Goal: Task Accomplishment & Management: Use online tool/utility

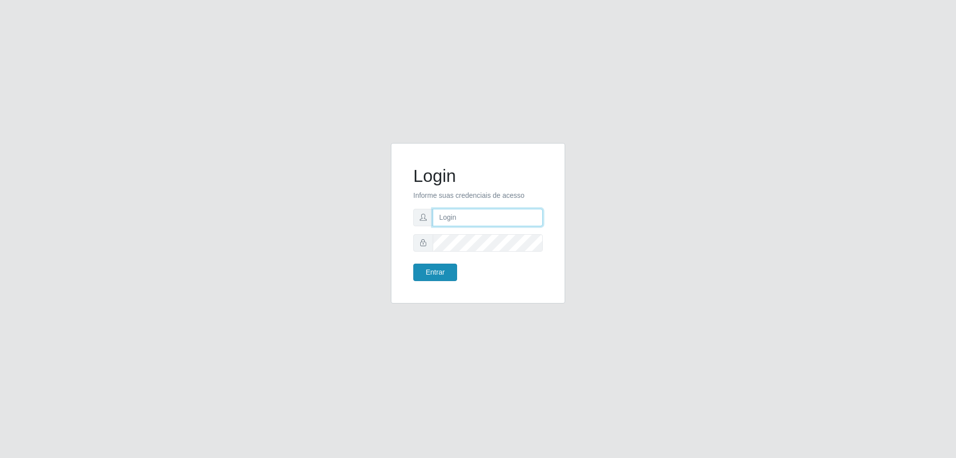
type input "[EMAIL_ADDRESS][DOMAIN_NAME]"
click at [438, 271] on button "Entrar" at bounding box center [435, 271] width 44 height 17
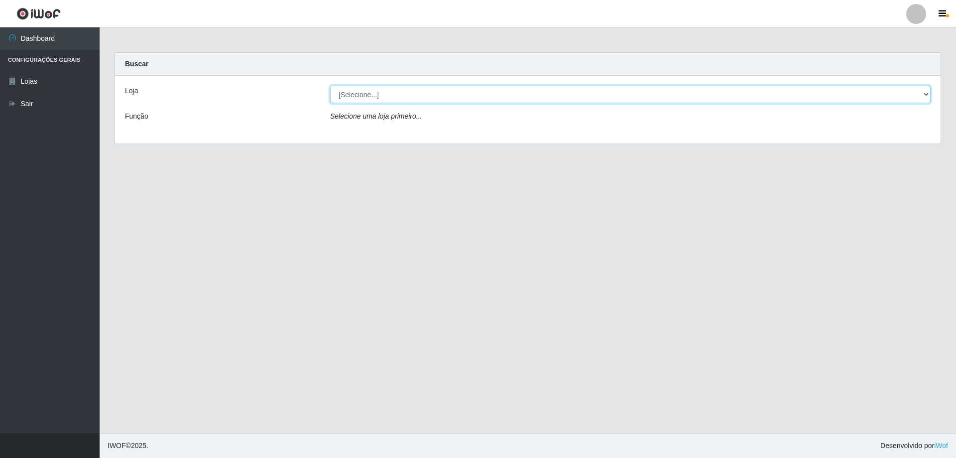
click at [535, 96] on select "[Selecione...] SuperShow Bis - [GEOGRAPHIC_DATA]" at bounding box center [630, 94] width 600 height 17
select select "59"
click at [330, 86] on select "[Selecione...] SuperShow Bis - [GEOGRAPHIC_DATA]" at bounding box center [630, 94] width 600 height 17
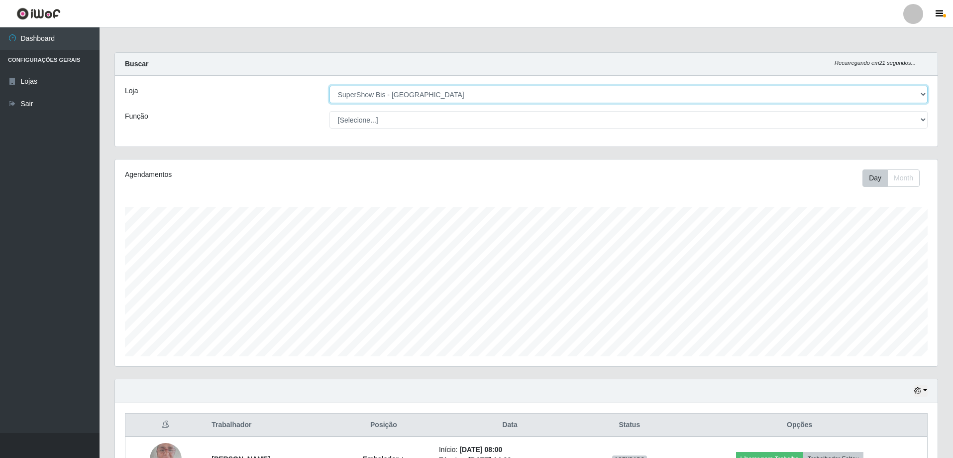
scroll to position [71, 0]
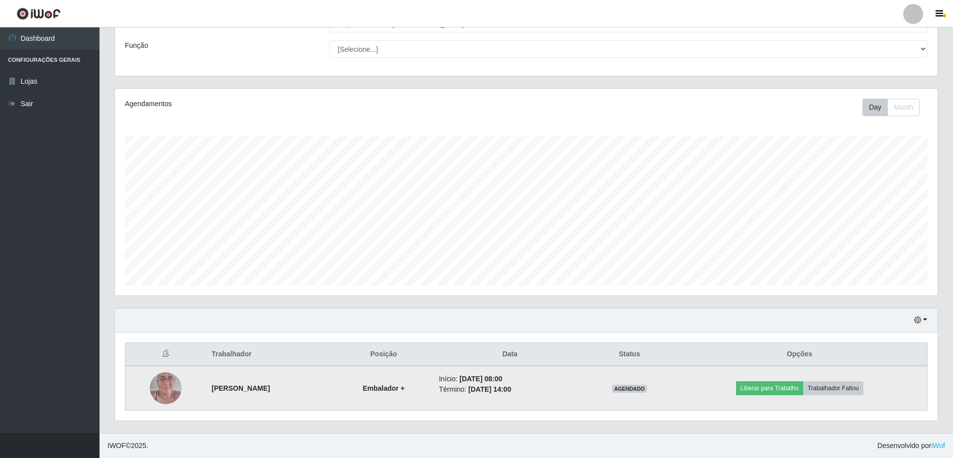
click at [161, 385] on img at bounding box center [166, 387] width 32 height 42
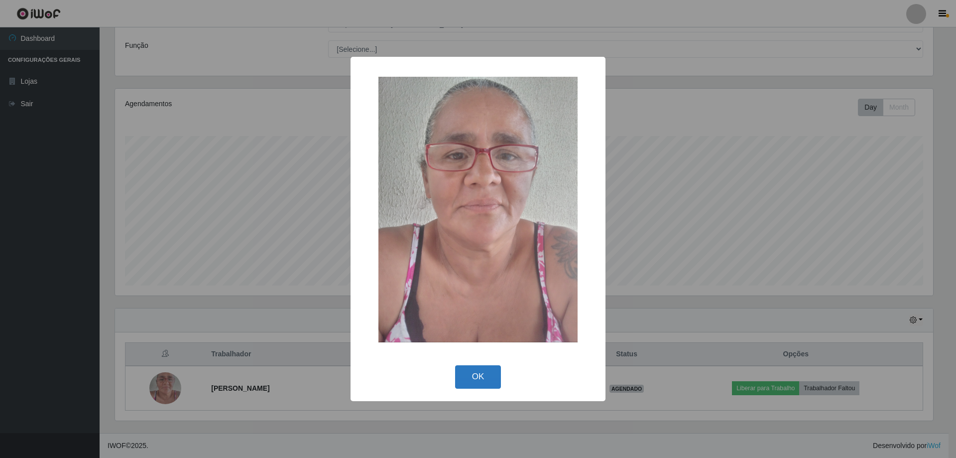
click at [487, 371] on button "OK" at bounding box center [478, 376] width 46 height 23
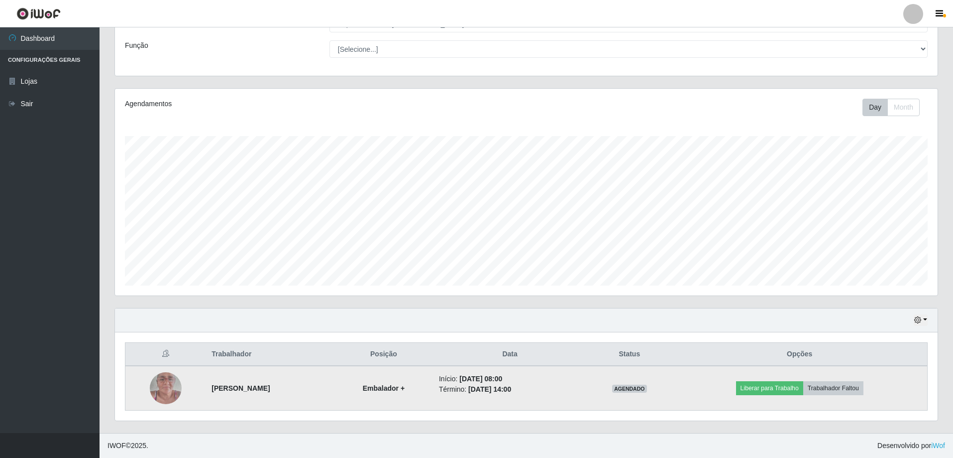
scroll to position [207, 823]
click at [797, 386] on button "Liberar para Trabalho" at bounding box center [769, 388] width 67 height 14
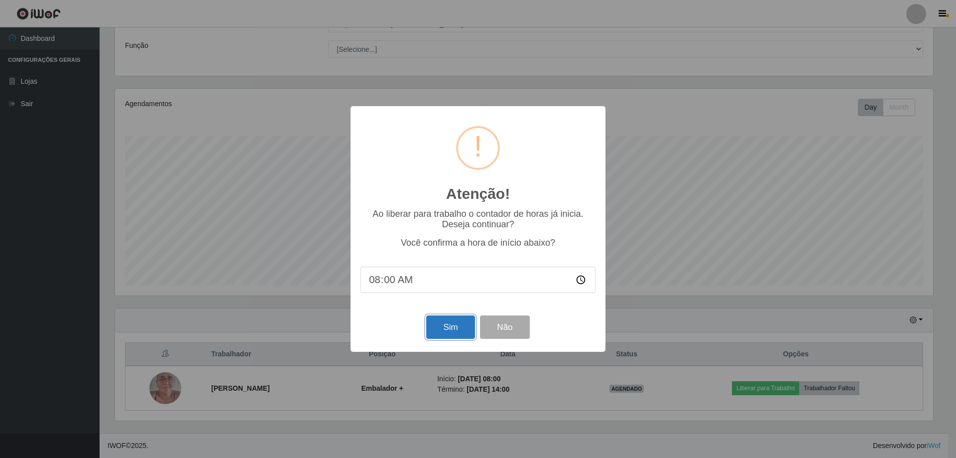
click at [461, 330] on button "Sim" at bounding box center [450, 326] width 48 height 23
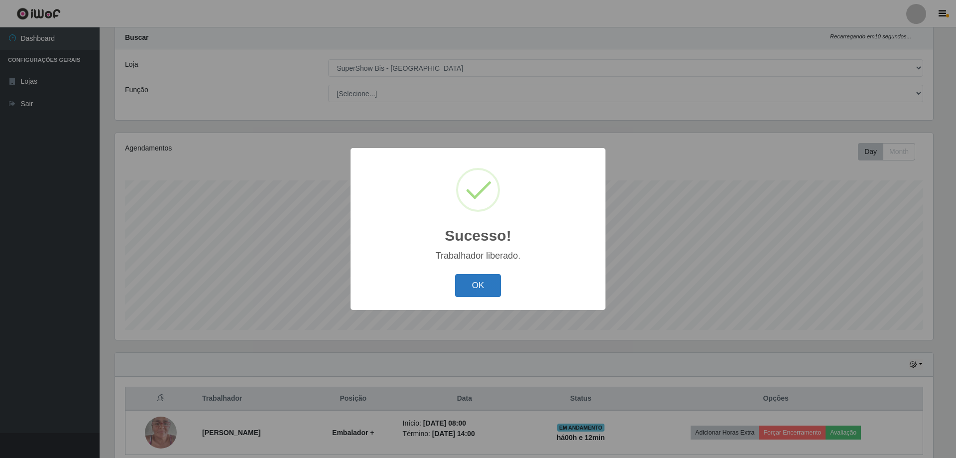
click at [477, 290] on button "OK" at bounding box center [478, 285] width 46 height 23
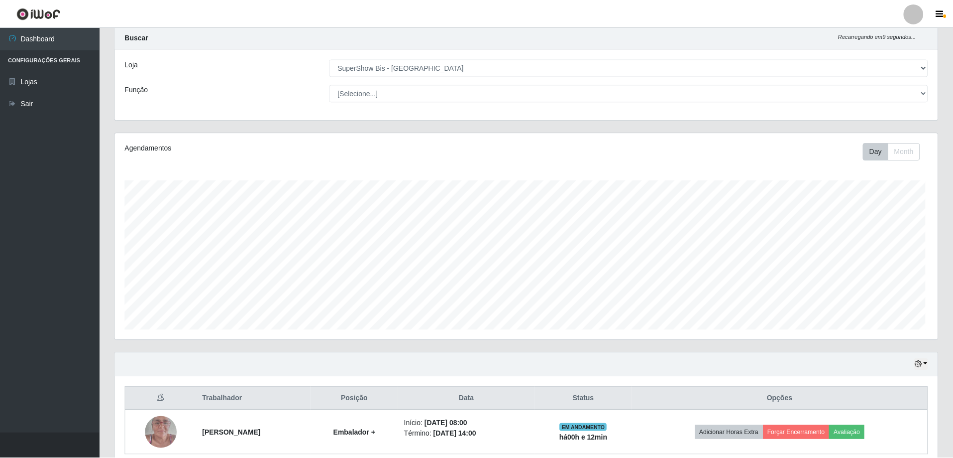
scroll to position [207, 823]
